Goal: Task Accomplishment & Management: Manage account settings

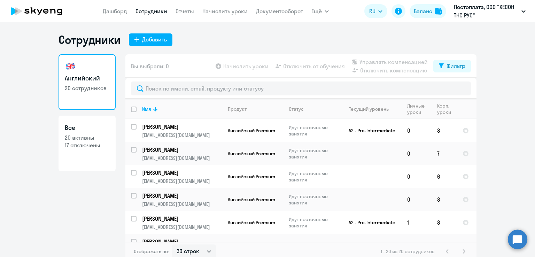
select select "30"
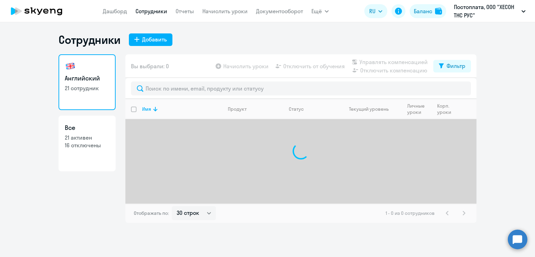
select select "30"
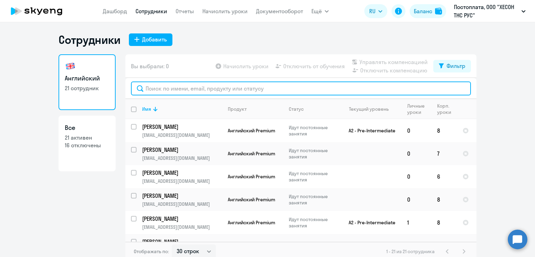
click at [167, 89] on input "text" at bounding box center [301, 88] width 340 height 14
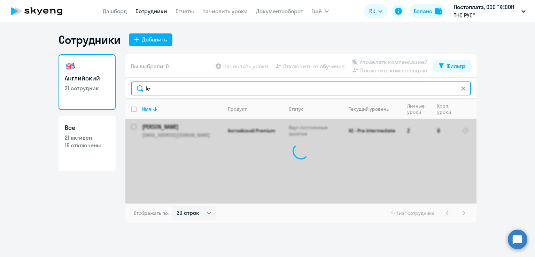
type input "l"
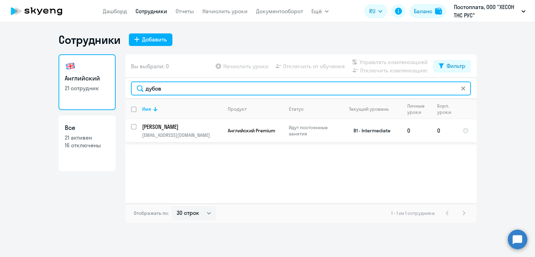
type input "дубов"
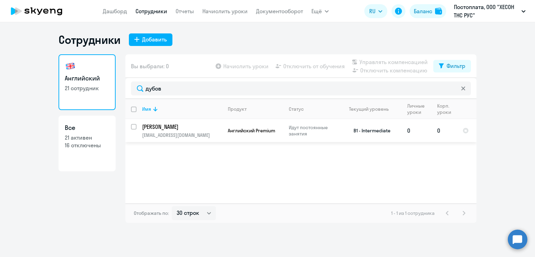
click at [212, 130] on p "Дубовицкий Владимир Евгеньевич" at bounding box center [181, 127] width 79 height 8
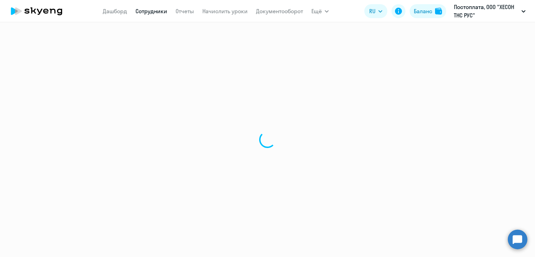
select select "english"
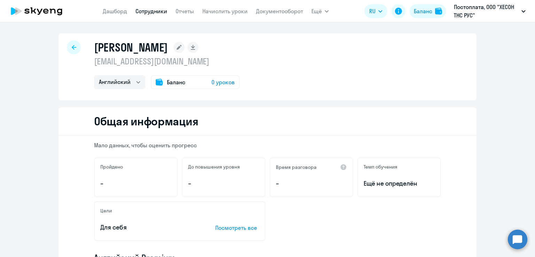
click at [212, 81] on span "0 уроков" at bounding box center [222, 82] width 23 height 8
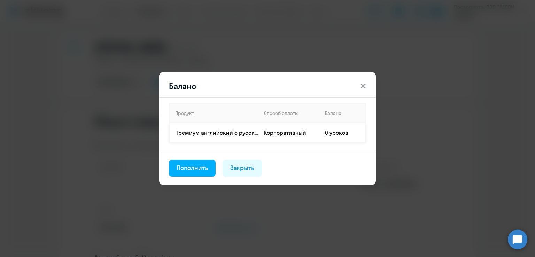
click at [330, 133] on td "0 уроков" at bounding box center [342, 132] width 46 height 19
click at [187, 168] on div "Пополнить" at bounding box center [192, 167] width 31 height 9
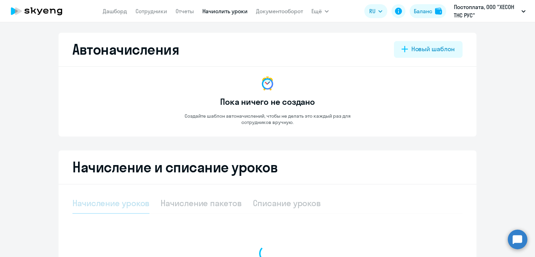
select select "10"
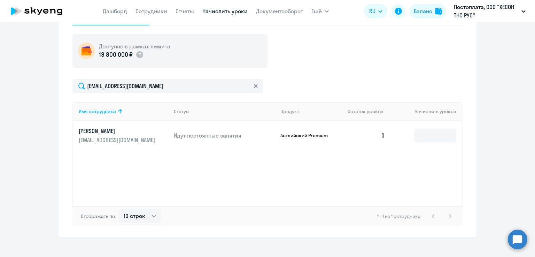
scroll to position [196, 0]
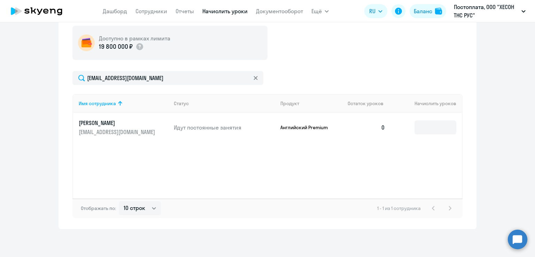
click at [136, 128] on p "dubovitskii.v@hyosung.ru" at bounding box center [118, 132] width 78 height 8
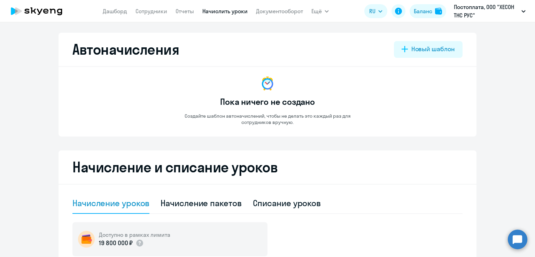
select select "english"
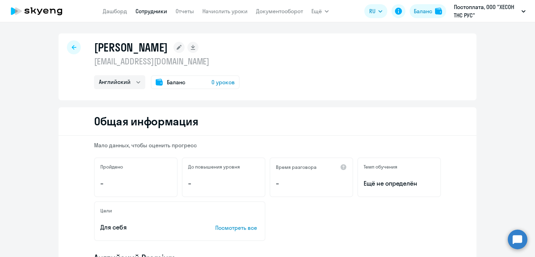
click at [170, 83] on span "Баланс" at bounding box center [176, 82] width 18 height 8
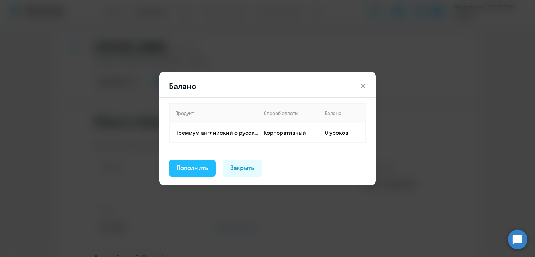
click at [196, 167] on div "Пополнить" at bounding box center [192, 167] width 31 height 9
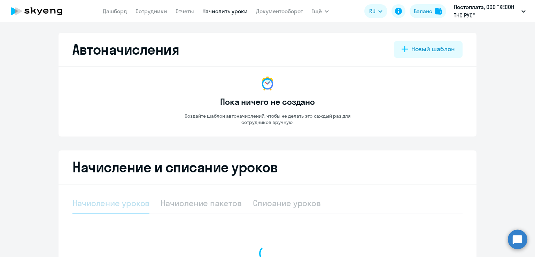
select select "10"
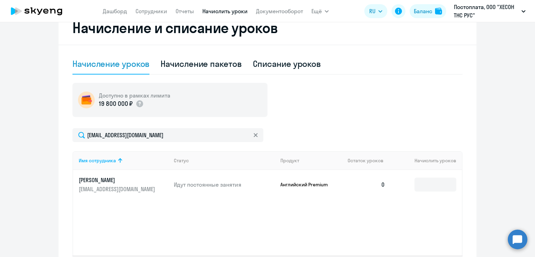
scroll to position [196, 0]
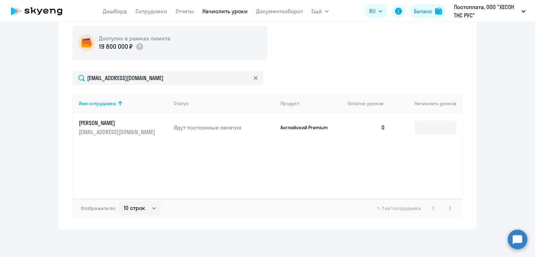
click at [378, 123] on td "0" at bounding box center [366, 127] width 49 height 29
click at [409, 128] on td at bounding box center [426, 127] width 71 height 29
click at [426, 128] on input at bounding box center [435, 127] width 42 height 14
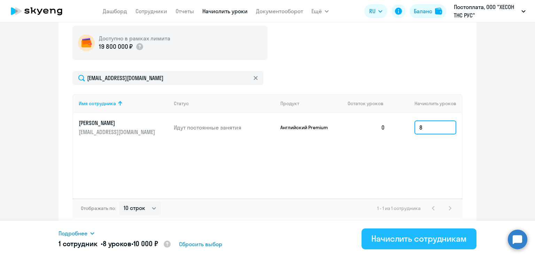
type input "8"
click at [400, 242] on div "Начислить сотрудникам" at bounding box center [418, 238] width 95 height 11
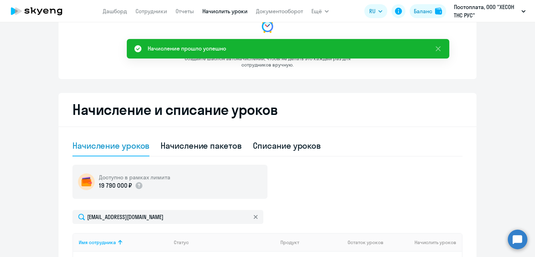
scroll to position [70, 0]
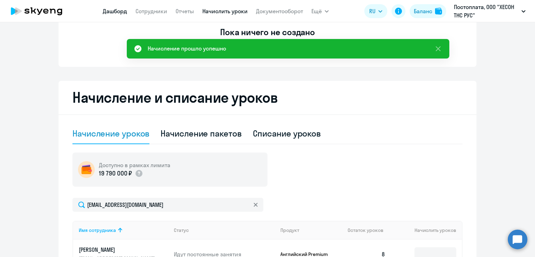
click at [112, 11] on link "Дашборд" at bounding box center [115, 11] width 24 height 7
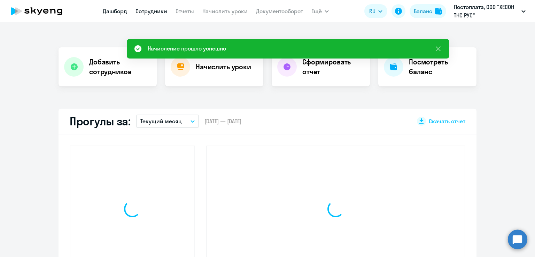
scroll to position [118, 0]
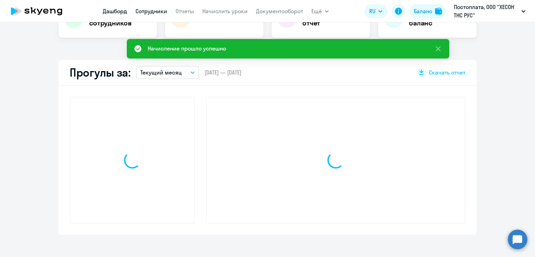
click at [155, 11] on link "Сотрудники" at bounding box center [151, 11] width 32 height 7
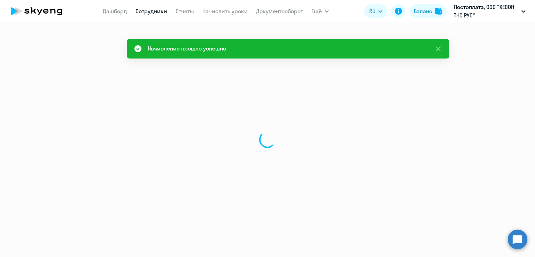
select select "30"
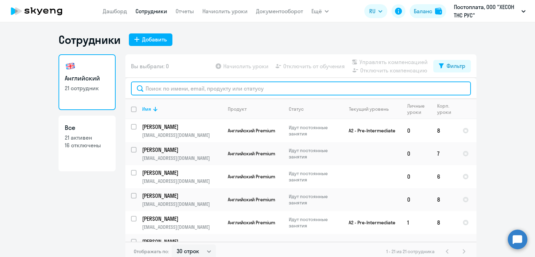
click at [313, 93] on input "text" at bounding box center [301, 88] width 340 height 14
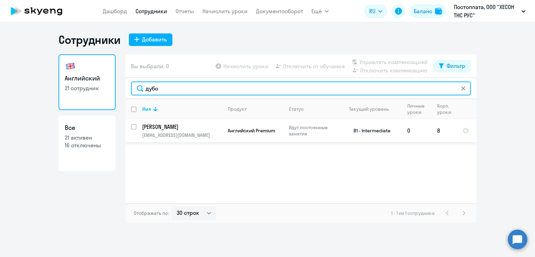
type input "дубо"
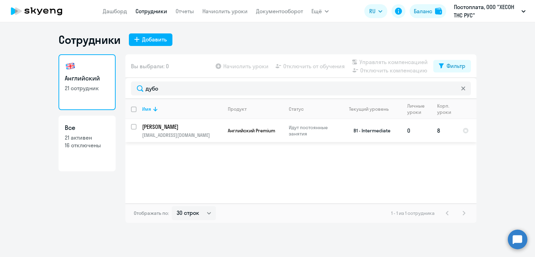
click at [275, 132] on span "Английский Premium" at bounding box center [251, 130] width 47 height 6
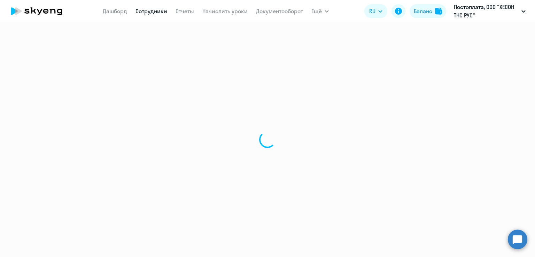
select select "english"
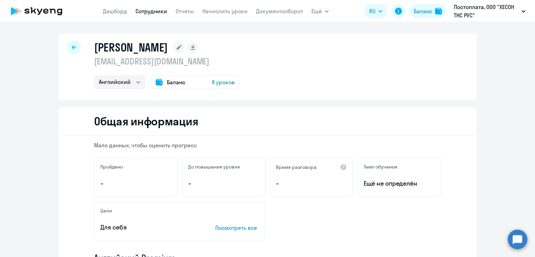
click at [258, 128] on div "Общая информация" at bounding box center [267, 121] width 418 height 29
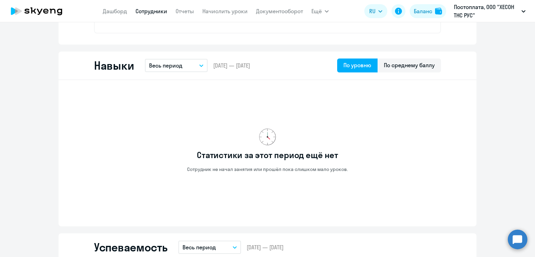
scroll to position [383, 0]
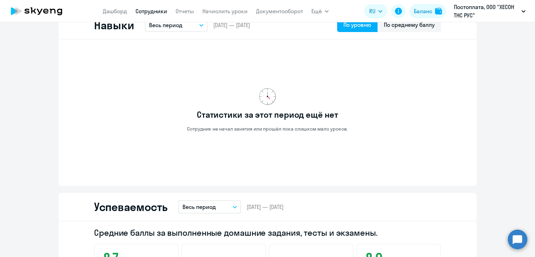
click at [380, 136] on div "Статистики за этот период ещё нет Сотрудник не начал занятия или прошёл пока сл…" at bounding box center [267, 110] width 347 height 130
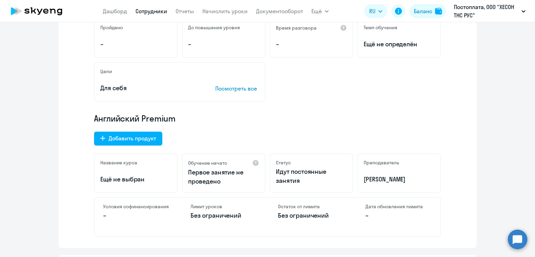
scroll to position [0, 0]
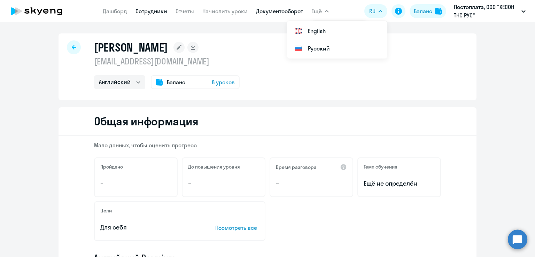
click at [279, 11] on link "Документооборот" at bounding box center [279, 11] width 47 height 7
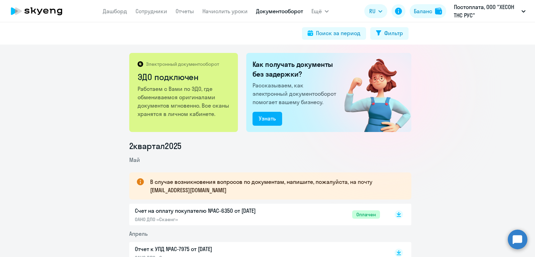
click at [76, 116] on div "Электронный документооборот ЭДО подключен Работаем с Вами по ЭДО, где обменивае…" at bounding box center [267, 151] width 535 height 212
